Goal: Task Accomplishment & Management: Use online tool/utility

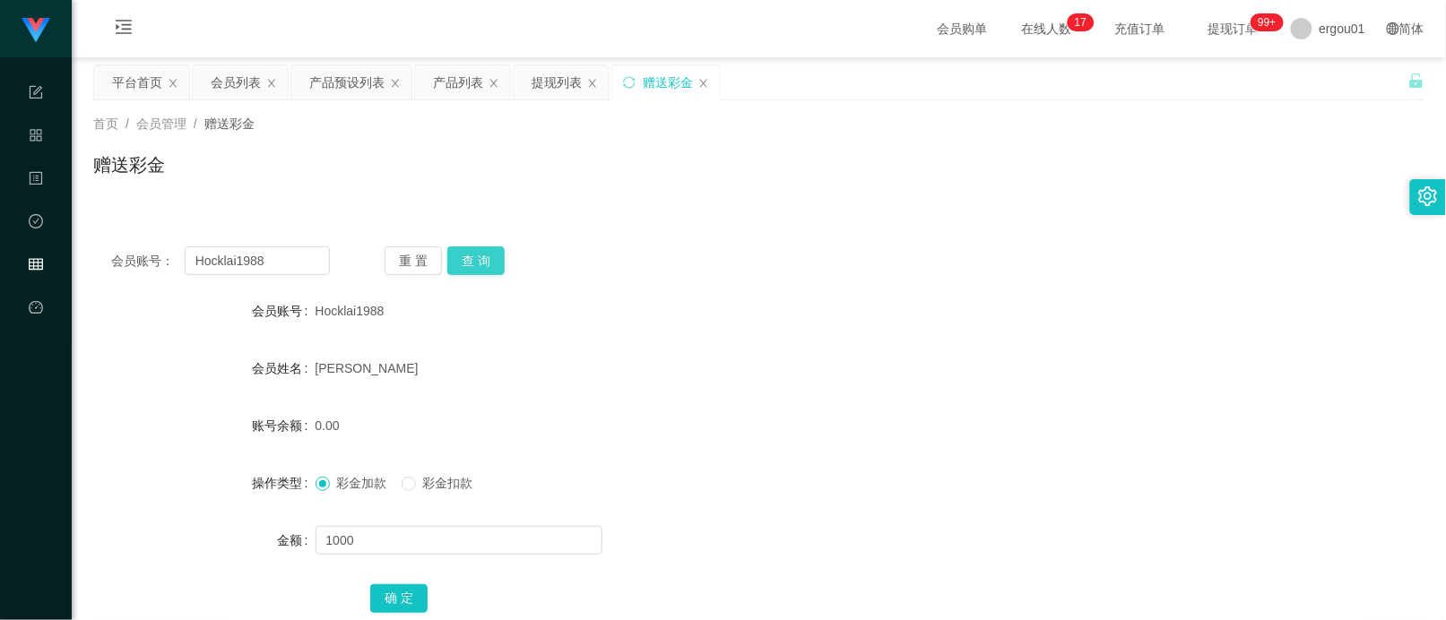
scroll to position [224, 0]
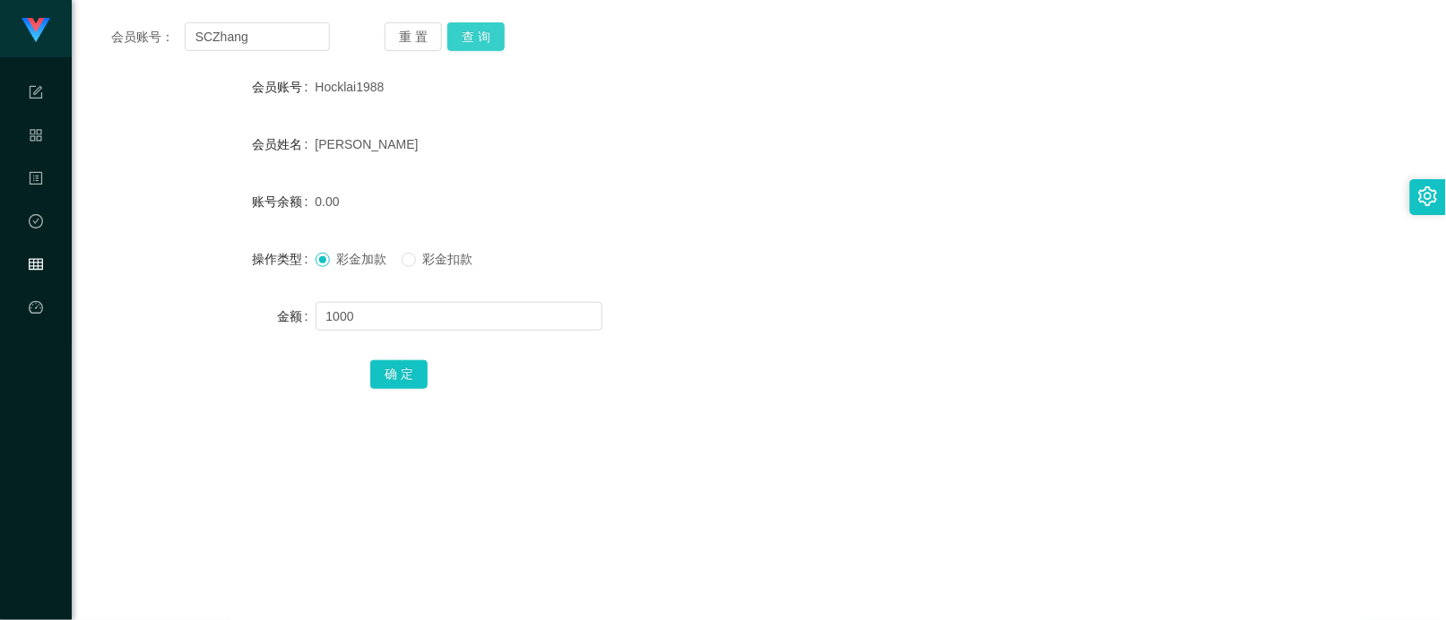
type input "SCZhang"
click at [463, 37] on button "查 询" at bounding box center [475, 36] width 57 height 29
click at [394, 312] on input "text" at bounding box center [458, 316] width 287 height 29
type input "500"
click at [414, 370] on button "确 定" at bounding box center [398, 374] width 57 height 29
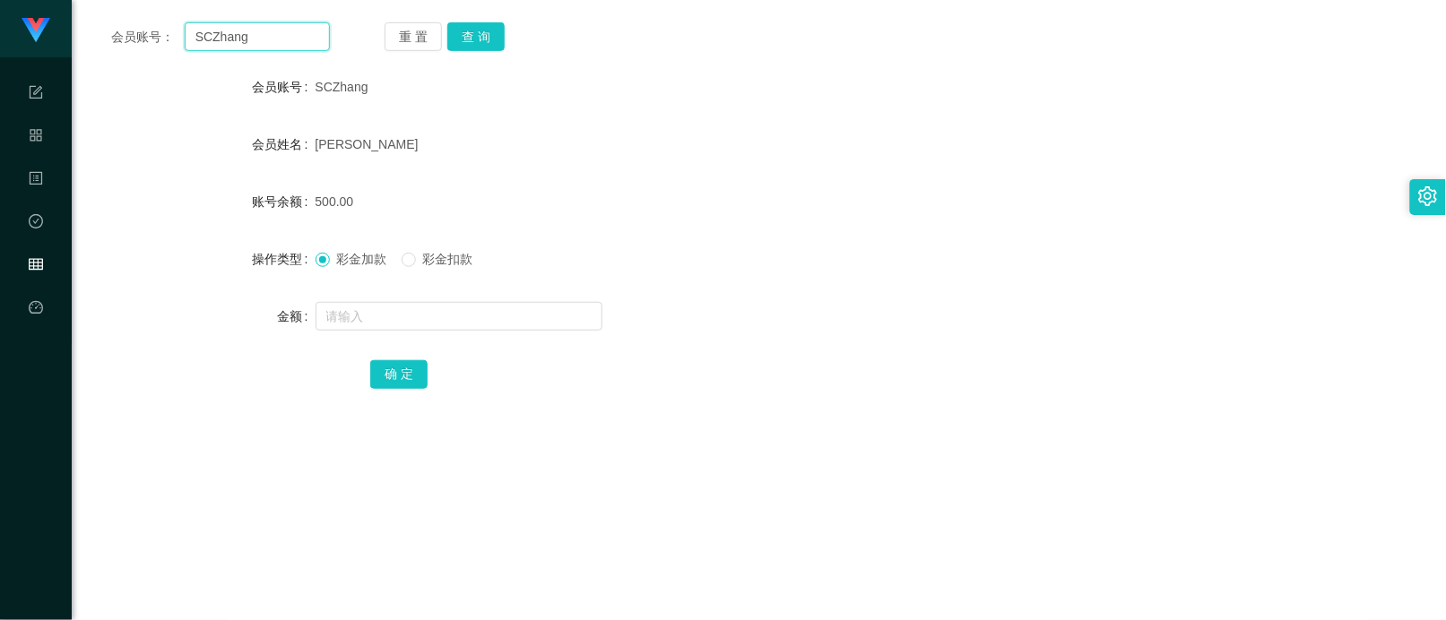
click at [262, 27] on input "SCZhang" at bounding box center [257, 36] width 145 height 29
paste input "xiaoy"
type input "xiaoyang"
click at [467, 36] on button "查 询" at bounding box center [475, 36] width 57 height 29
drag, startPoint x: 431, startPoint y: 278, endPoint x: 422, endPoint y: 310, distance: 33.5
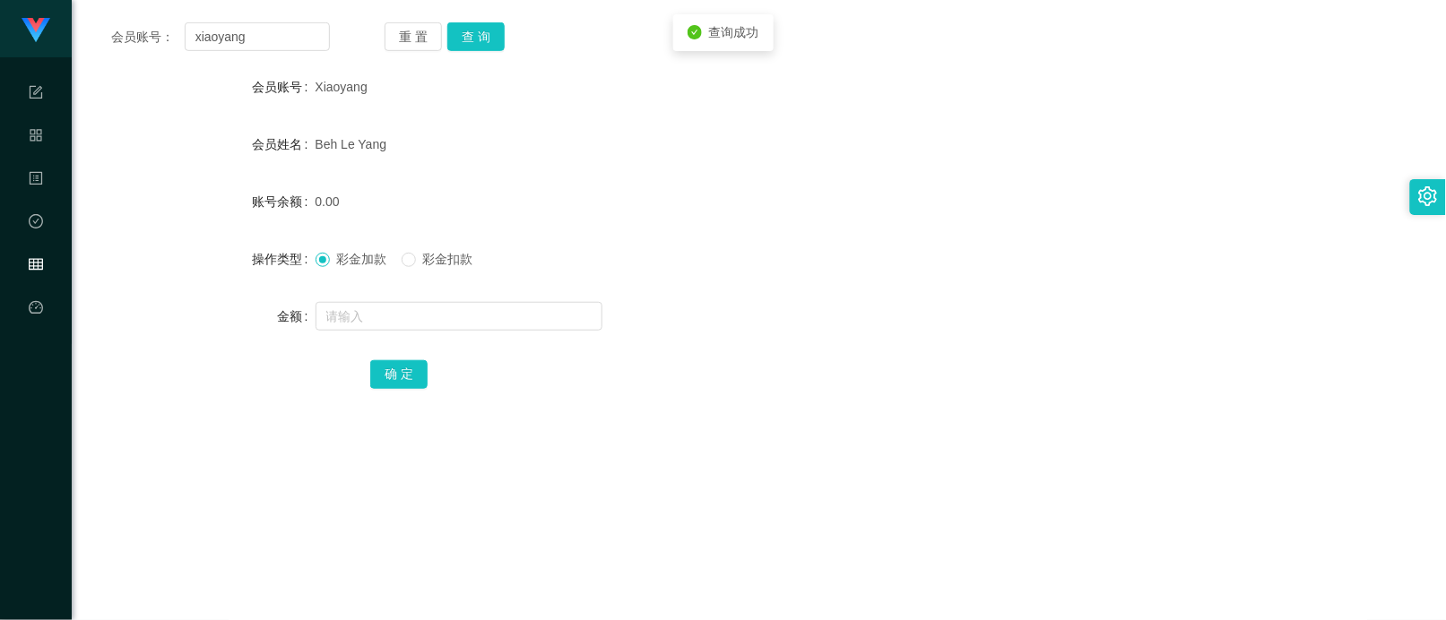
click at [431, 281] on form "会员账号 Xiaoyang 会员姓名 [PERSON_NAME] 账号余额 0.00 操作类型 彩金加款 彩金扣款 金额 确 定" at bounding box center [758, 230] width 1331 height 323
click at [422, 310] on input "text" at bounding box center [458, 316] width 287 height 29
type input "3000"
click at [418, 379] on button "确 定" at bounding box center [398, 374] width 57 height 29
click at [301, 33] on input "xiaoyang" at bounding box center [257, 36] width 145 height 29
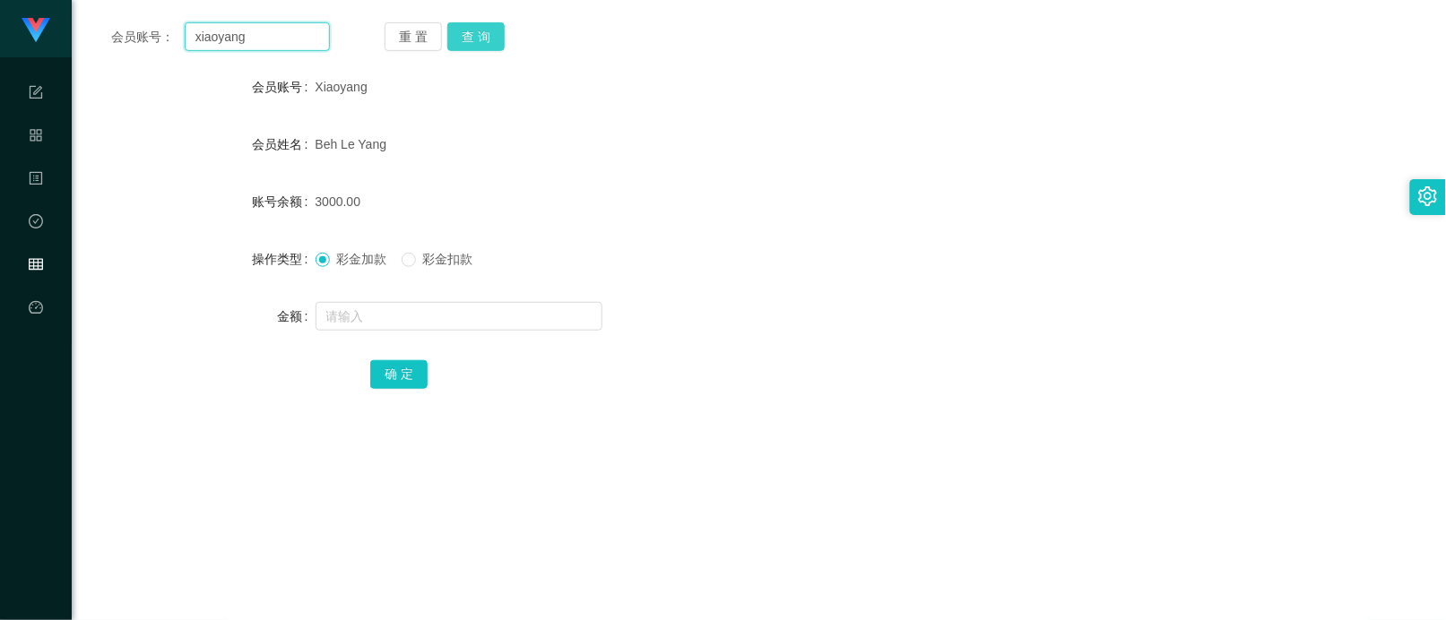
paste input "98075146"
type input "98075146"
click at [471, 40] on button "查 询" at bounding box center [475, 36] width 57 height 29
click at [386, 307] on input "text" at bounding box center [458, 316] width 287 height 29
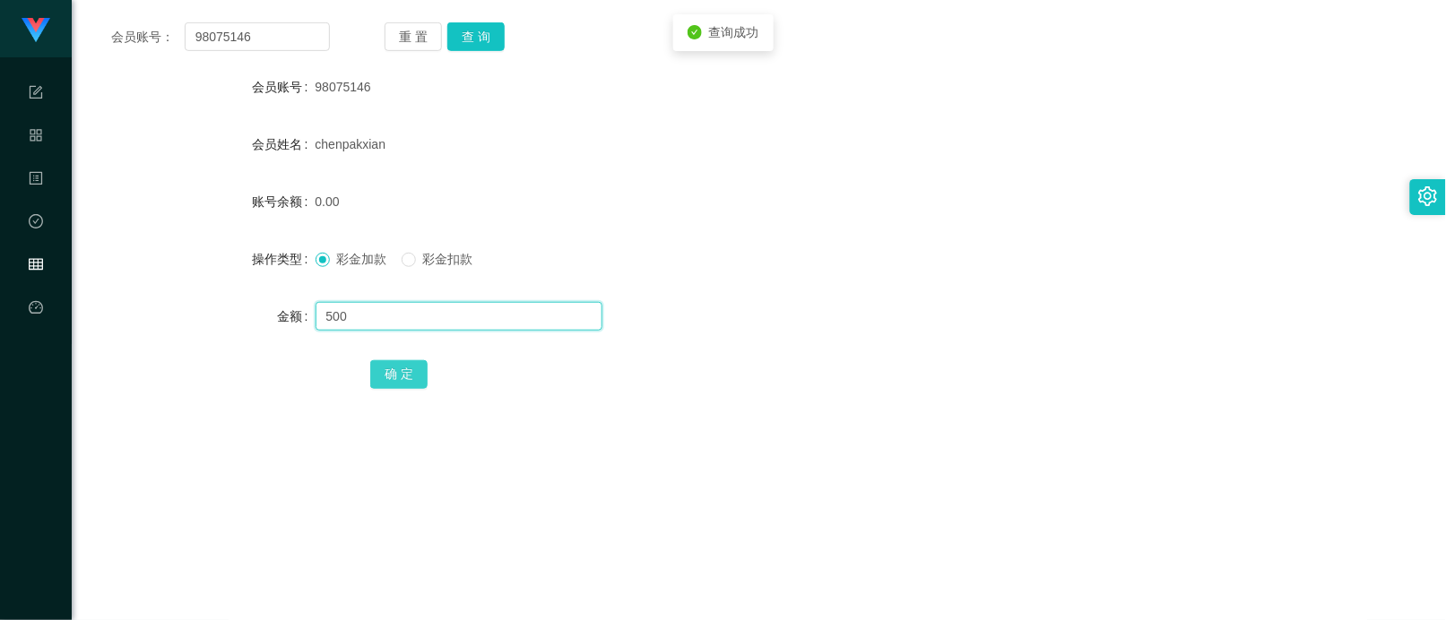
type input "500"
click at [408, 364] on button "确 定" at bounding box center [398, 374] width 57 height 29
click at [306, 40] on input "98075146" at bounding box center [257, 36] width 145 height 29
paste input "87438041"
click at [468, 38] on button "查 询" at bounding box center [475, 36] width 57 height 29
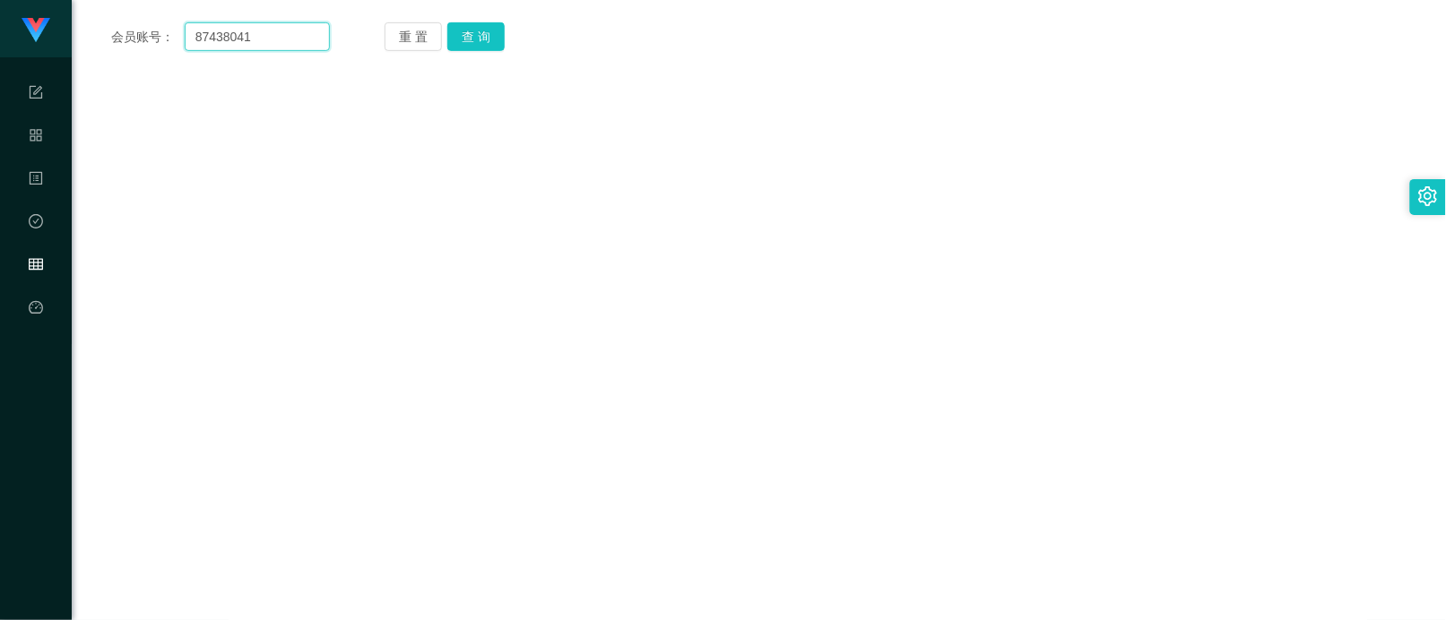
click at [298, 43] on input "87438041" at bounding box center [257, 36] width 145 height 29
paste input "Sam168"
type input "Sam168"
click at [455, 33] on button "查 询" at bounding box center [475, 36] width 57 height 29
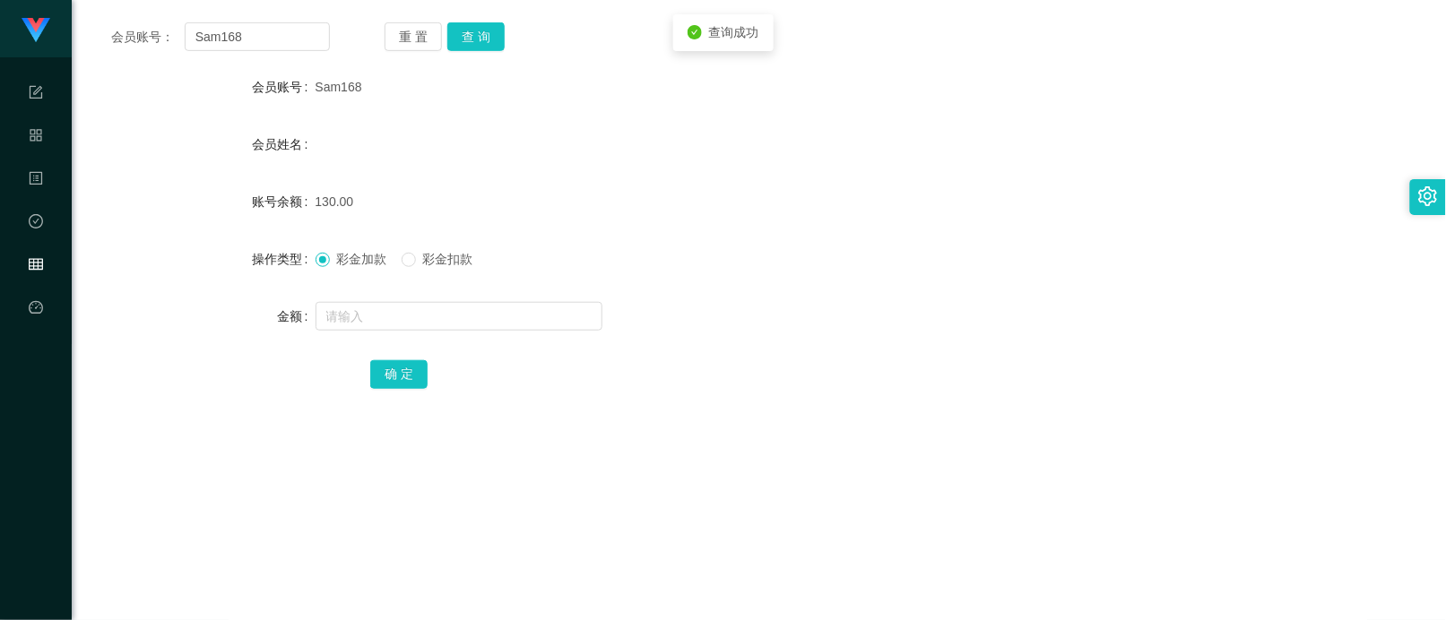
click at [358, 300] on div at bounding box center [703, 316] width 776 height 36
click at [427, 252] on span "彩金扣款" at bounding box center [448, 259] width 65 height 14
click at [424, 262] on span "彩金扣款" at bounding box center [448, 259] width 65 height 14
click at [404, 311] on input "text" at bounding box center [458, 316] width 287 height 29
type input "130"
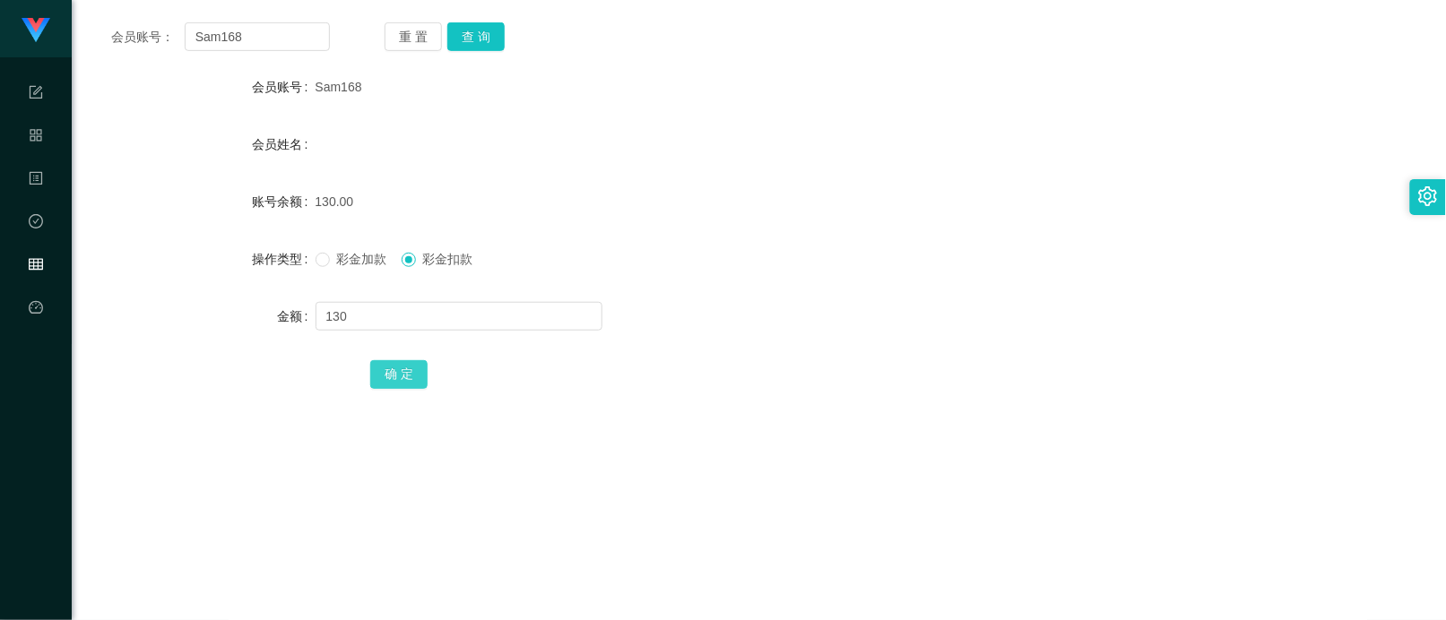
drag, startPoint x: 387, startPoint y: 376, endPoint x: 383, endPoint y: 357, distance: 20.2
click at [387, 376] on button "确 定" at bounding box center [398, 374] width 57 height 29
click at [341, 253] on span "彩金加款" at bounding box center [362, 259] width 65 height 14
click at [365, 324] on input "text" at bounding box center [458, 316] width 287 height 29
type input "1000"
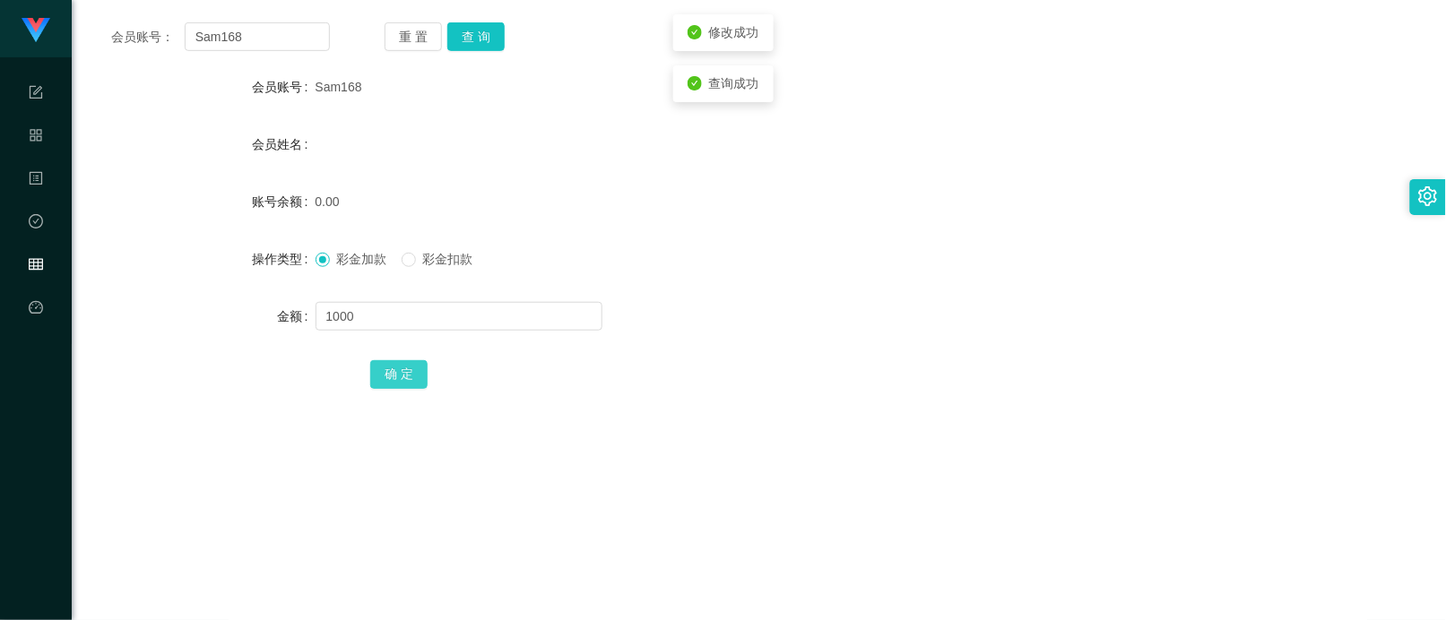
click at [406, 374] on button "确 定" at bounding box center [398, 374] width 57 height 29
